Goal: Task Accomplishment & Management: Manage account settings

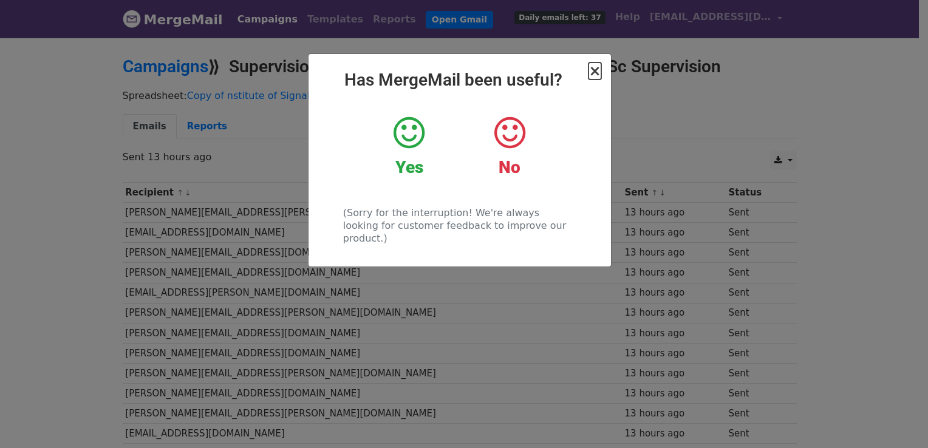
click at [593, 71] on span "×" at bounding box center [594, 71] width 12 height 17
